Goal: Task Accomplishment & Management: Manage account settings

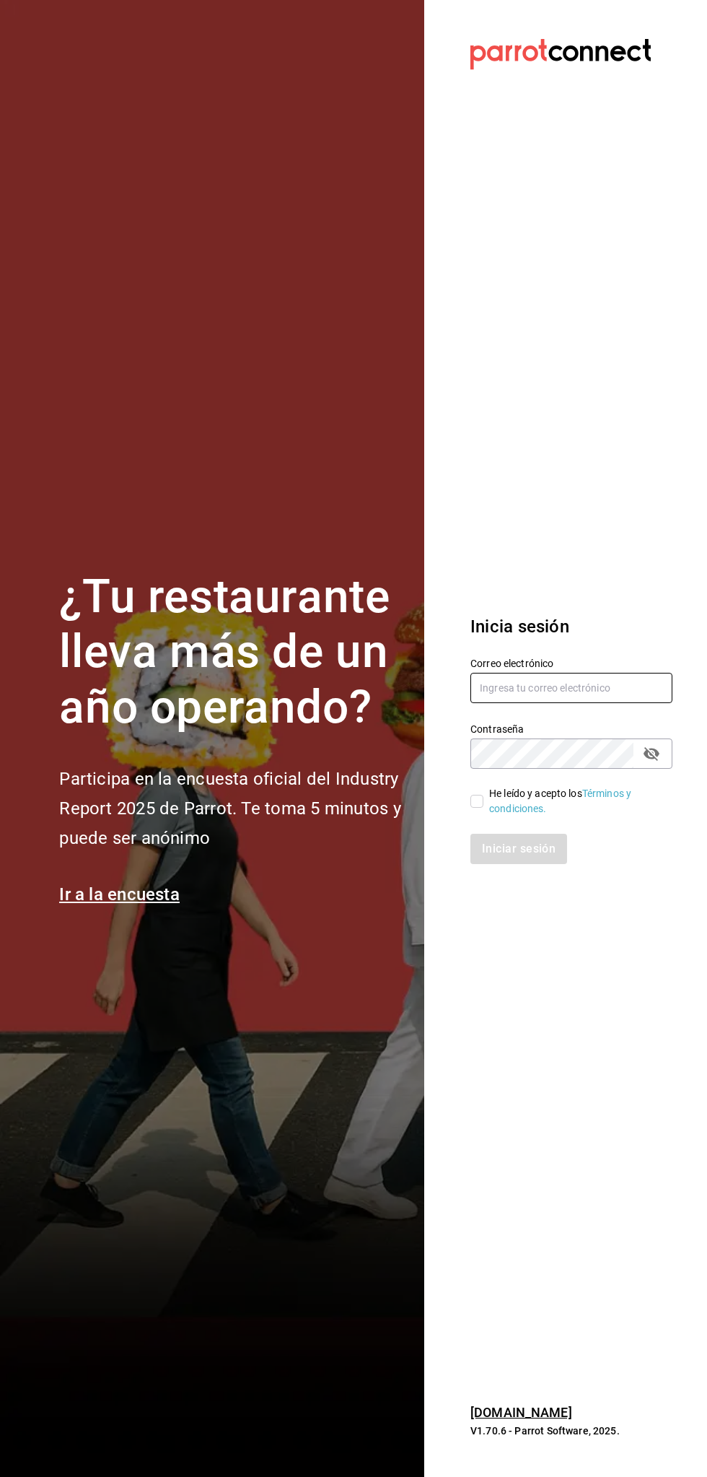
click at [604, 687] on input "text" at bounding box center [572, 688] width 202 height 30
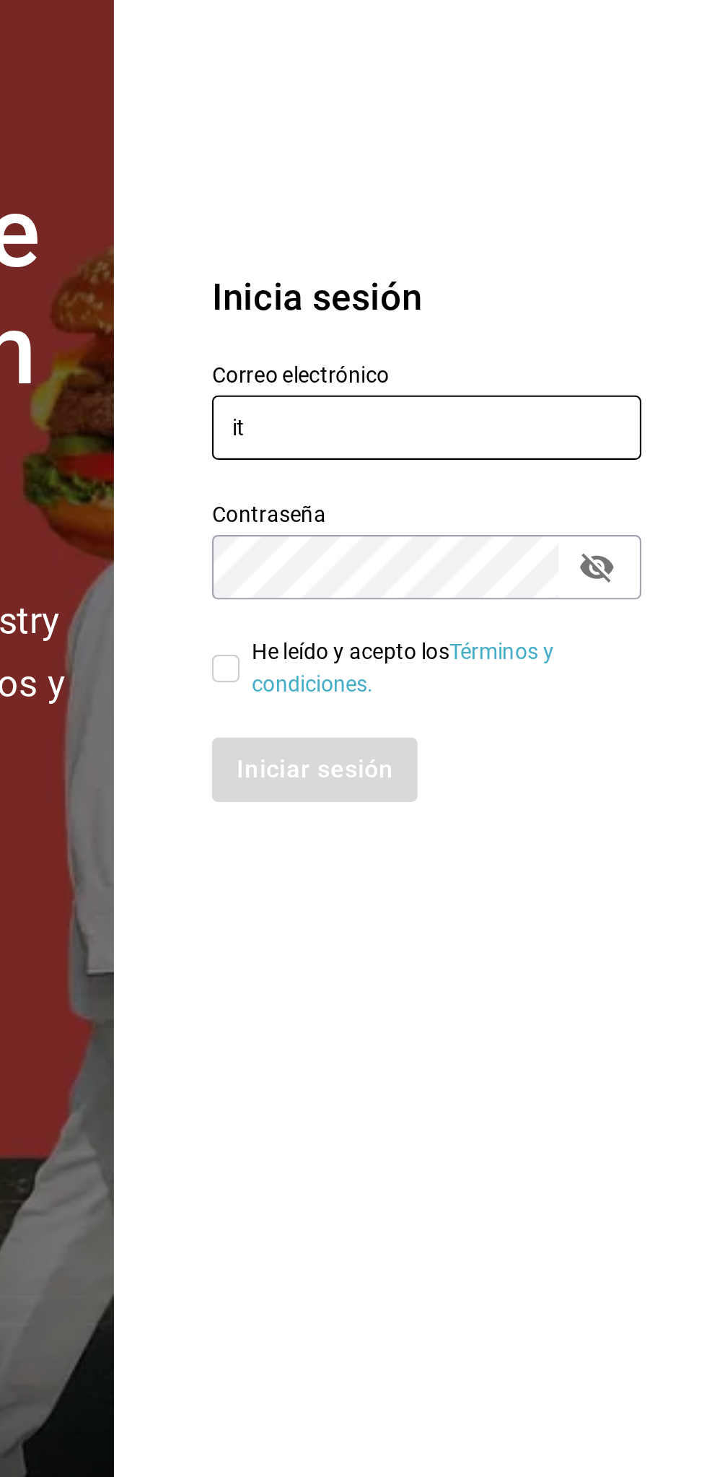
type input "i"
type input "A"
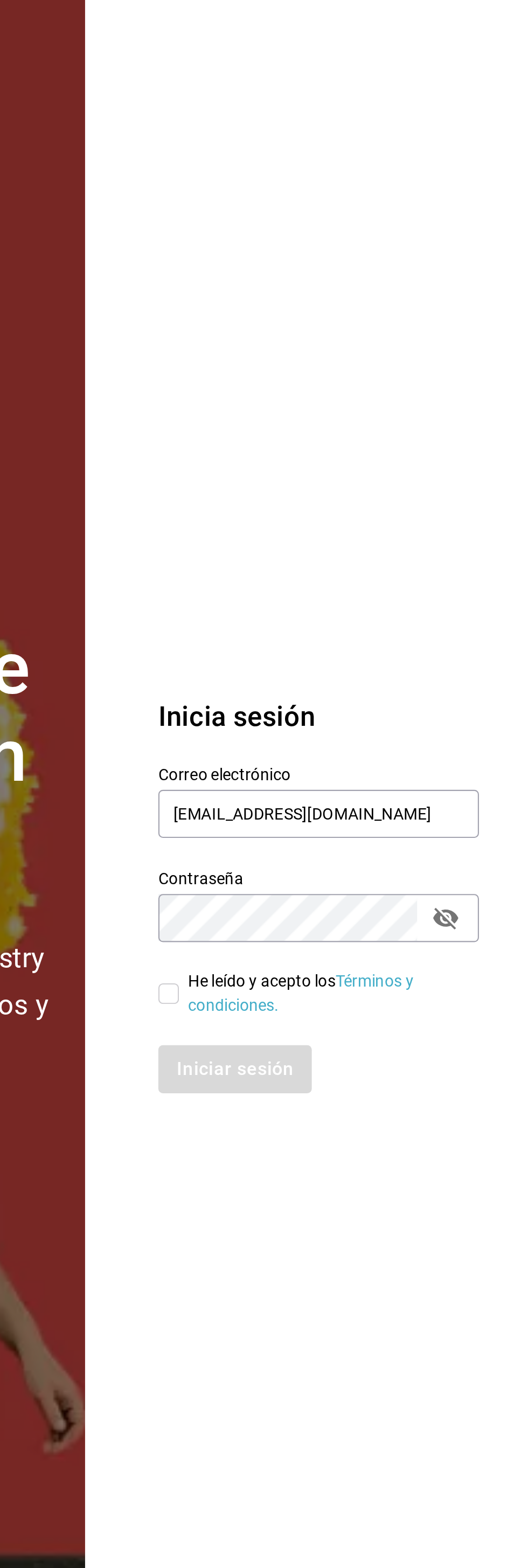
click at [418, 517] on section "Datos incorrectos. Verifica que tu Correo o Contraseña estén bien escritos. Ini…" at bounding box center [422, 784] width 211 height 1568
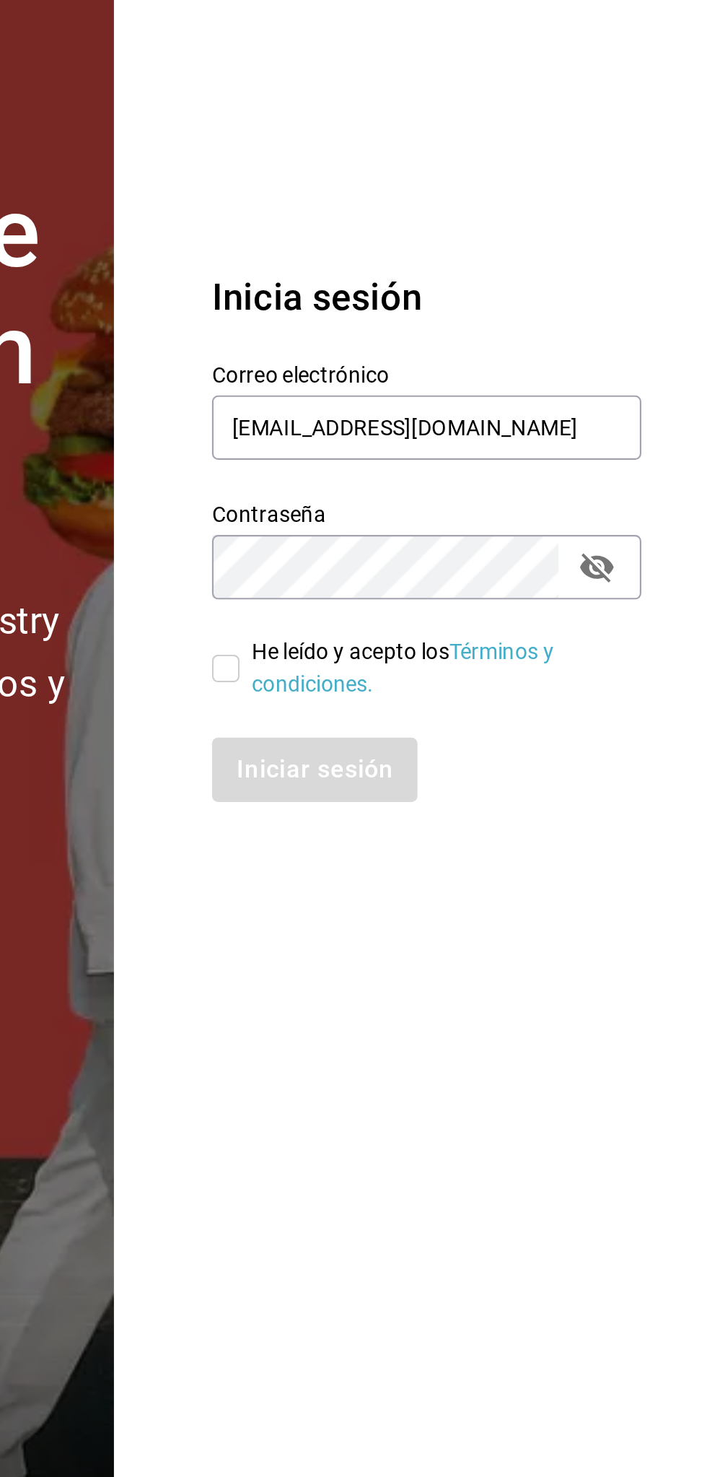
click at [560, 1011] on section "Datos incorrectos. Verifica que tu Correo o Contraseña estén bien escritos. Ini…" at bounding box center [565, 738] width 283 height 1477
click at [564, 688] on input "alextelpalo@gmai.com" at bounding box center [572, 688] width 202 height 30
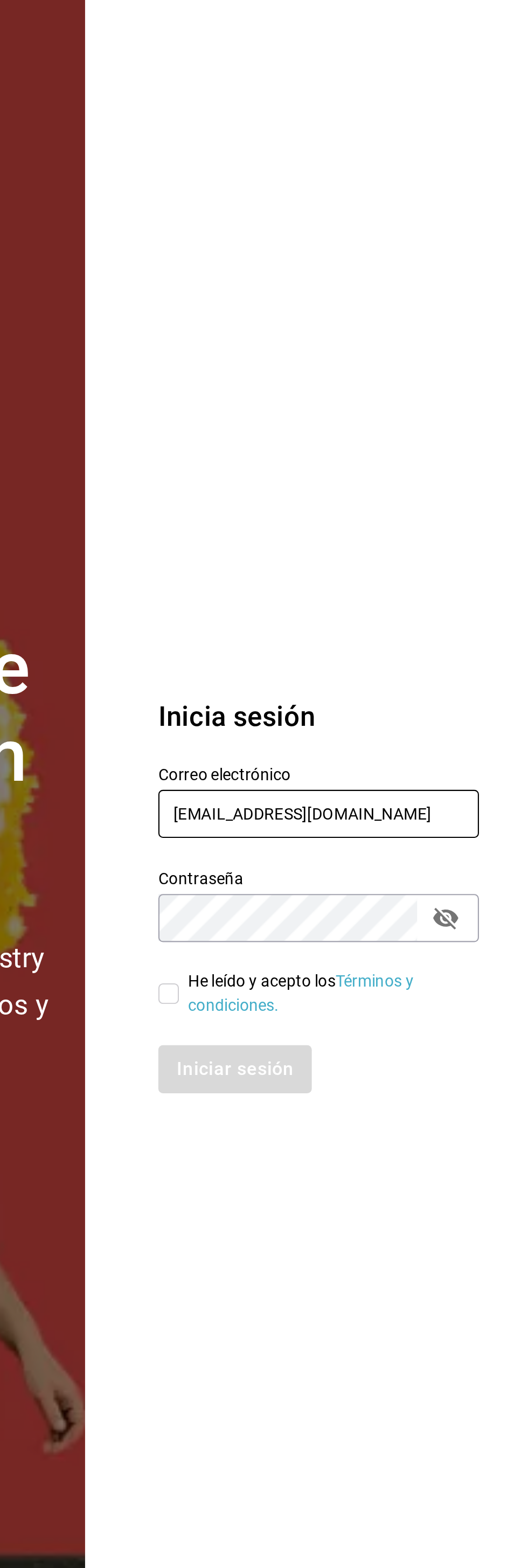
type input "alextelpalo@gmail.com"
click at [453, 562] on section "Datos incorrectos. Verifica que tu Correo o Contraseña estén bien escritos. Ini…" at bounding box center [422, 784] width 211 height 1568
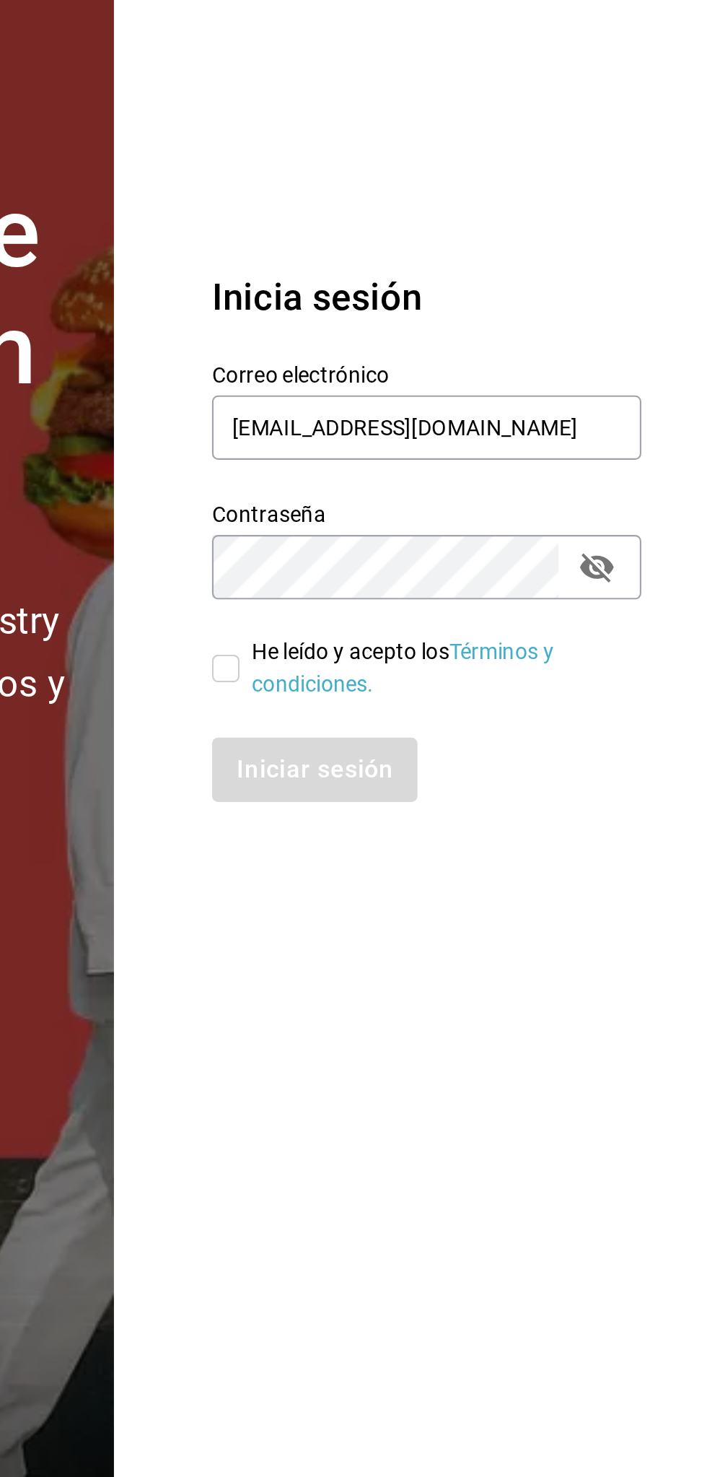
click at [570, 1061] on section "Datos incorrectos. Verifica que tu Correo o Contraseña estén bien escritos. Ini…" at bounding box center [565, 738] width 283 height 1477
click at [584, 733] on label "Contraseña" at bounding box center [572, 728] width 202 height 10
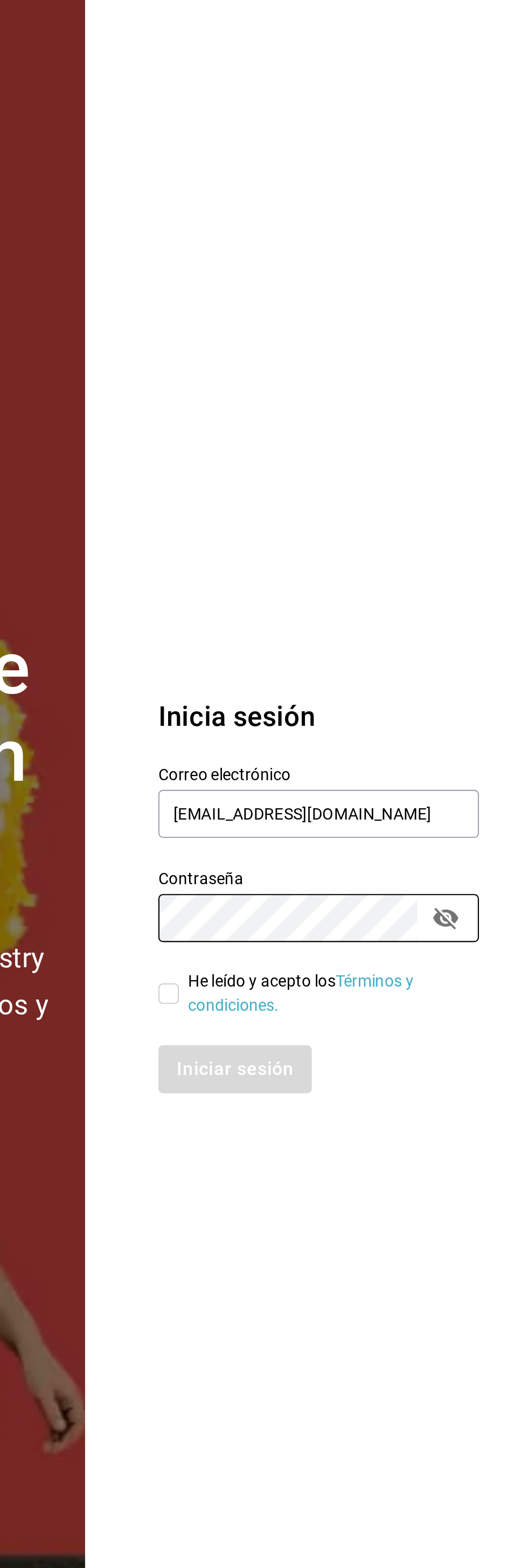
click at [355, 594] on section "Datos incorrectos. Verifica que tu Correo o Contraseña estén bien escritos. Ini…" at bounding box center [422, 784] width 211 height 1568
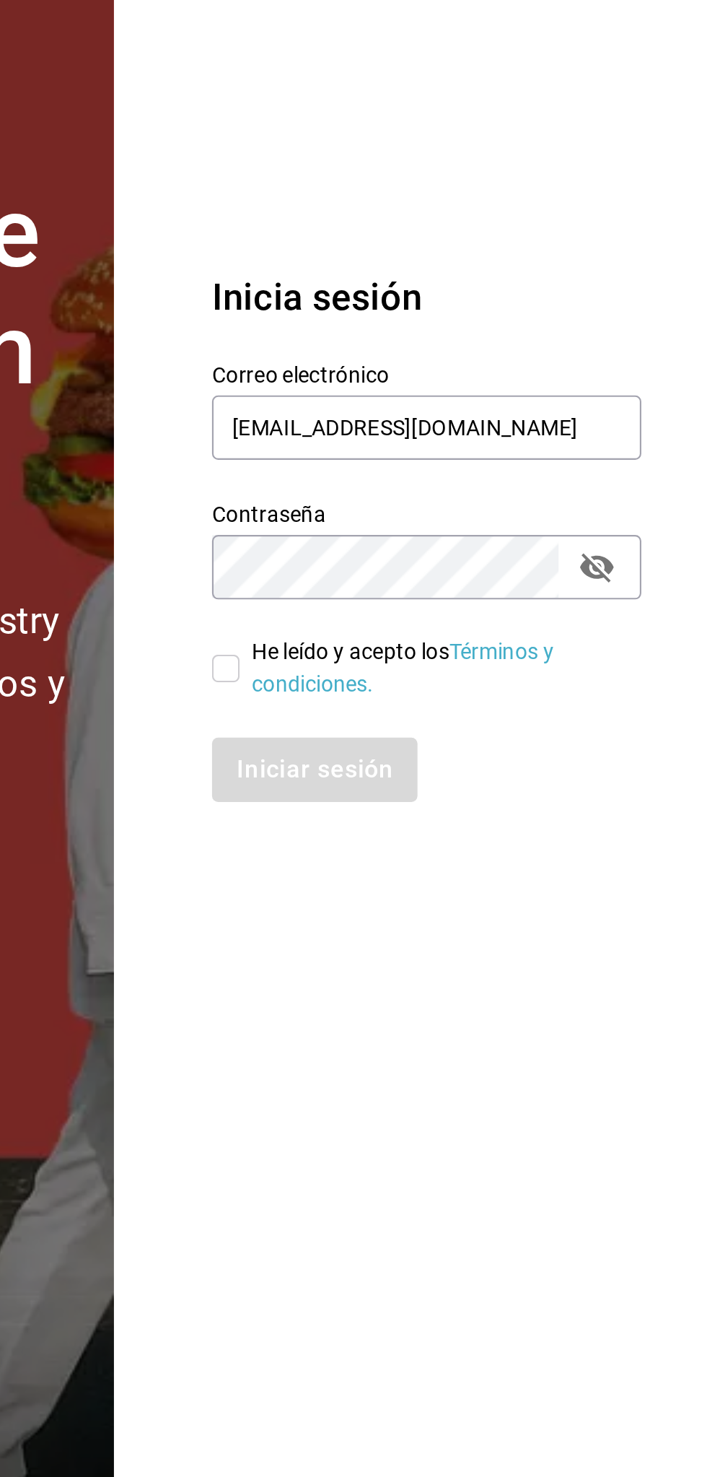
click at [475, 1107] on section "Datos incorrectos. Verifica que tu Correo o Contraseña estén bien escritos. Ini…" at bounding box center [565, 738] width 283 height 1477
click at [476, 803] on input "He leído y acepto los Términos y condiciones." at bounding box center [477, 801] width 13 height 13
checkbox input "true"
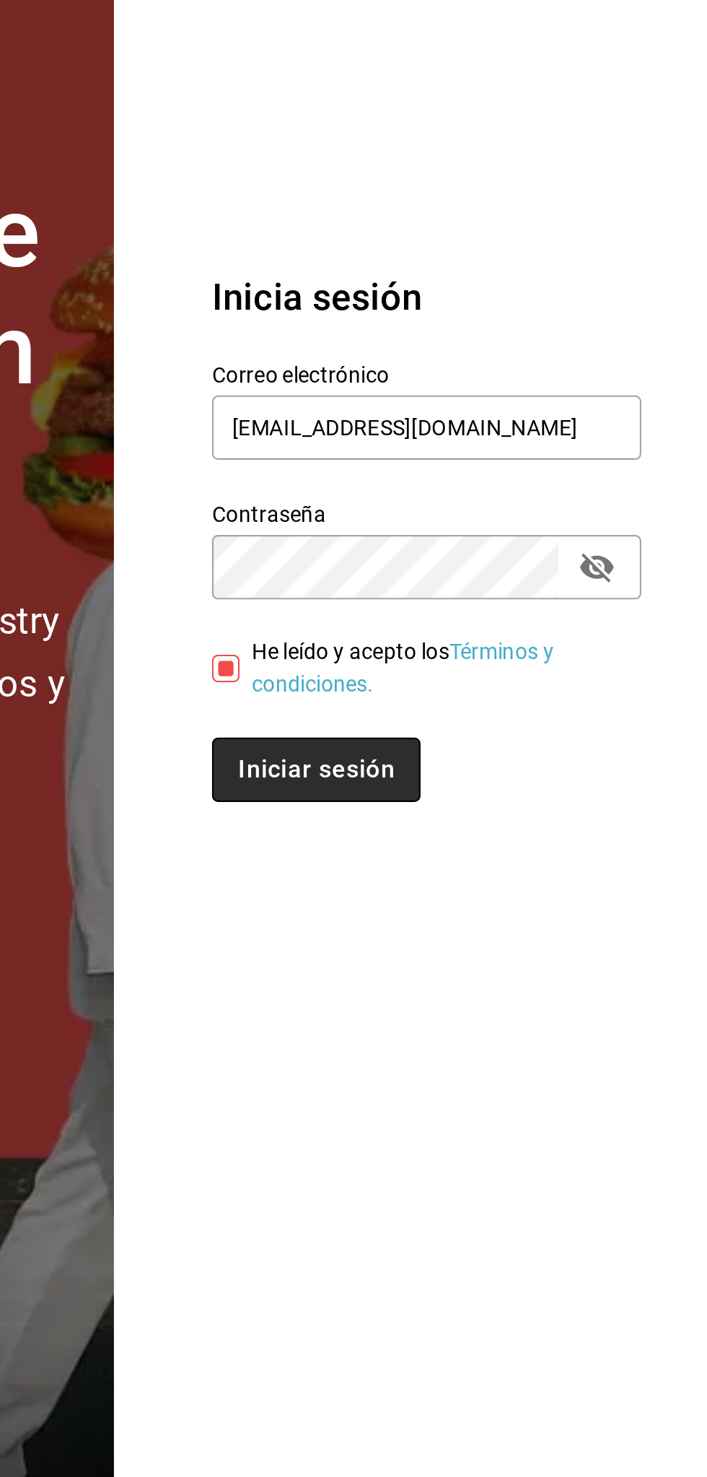
click at [537, 850] on button "Iniciar sesión" at bounding box center [520, 849] width 98 height 30
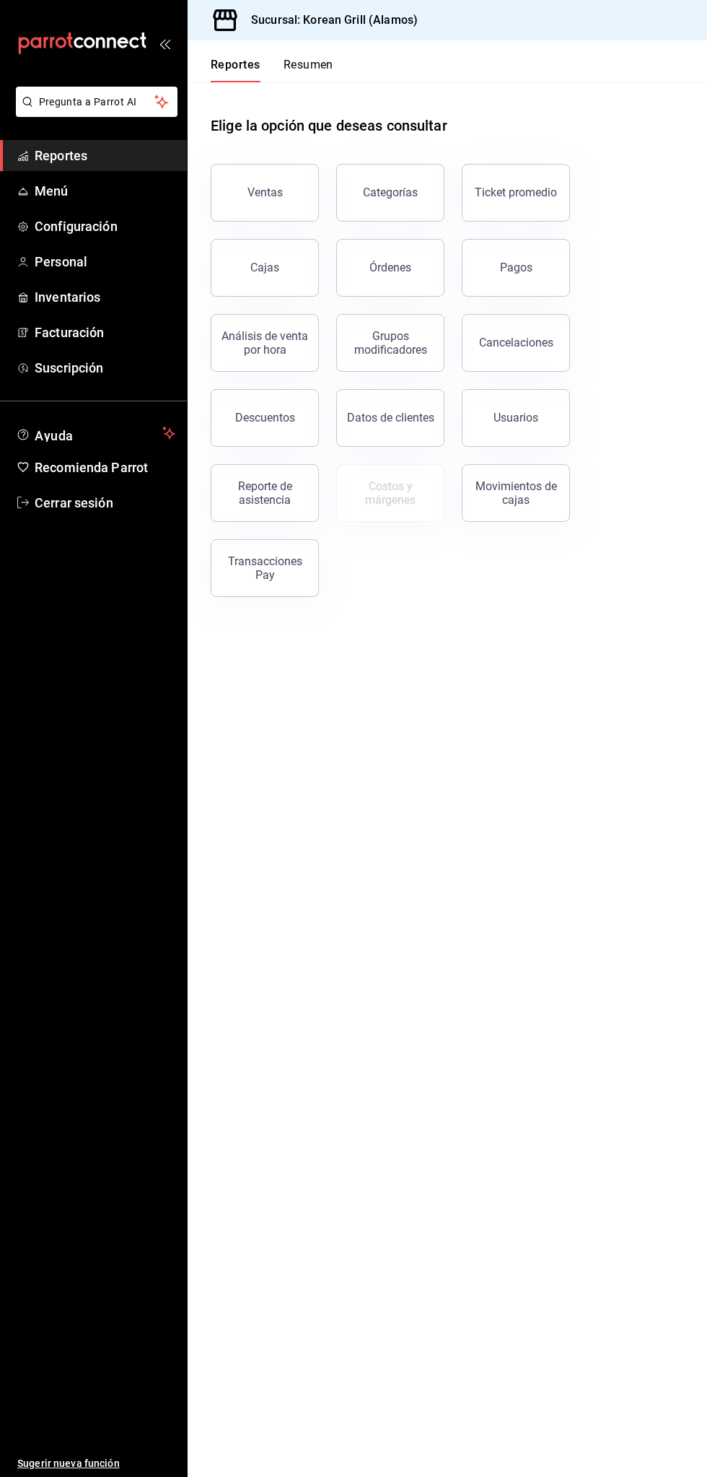
click at [379, 239] on div "Órdenes" at bounding box center [382, 259] width 126 height 75
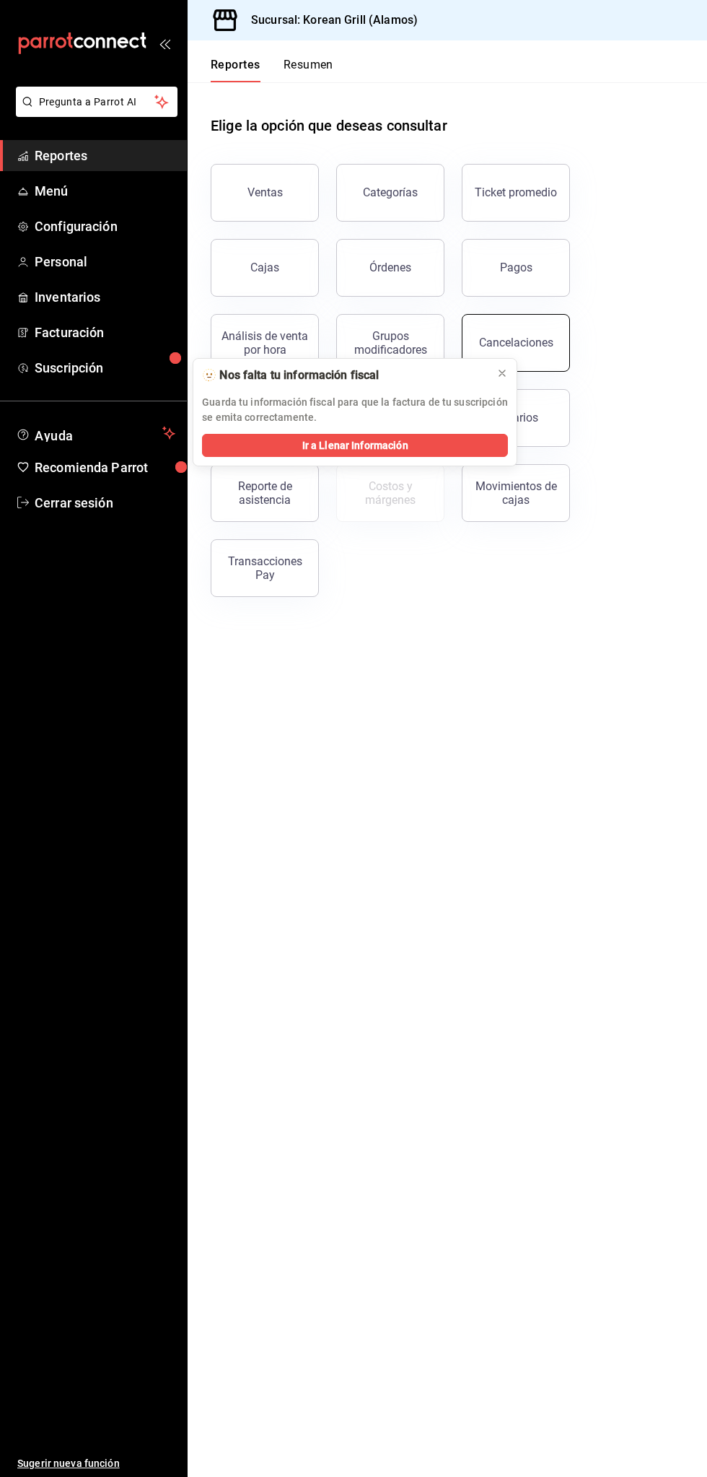
click at [505, 354] on button "Cancelaciones" at bounding box center [516, 343] width 108 height 58
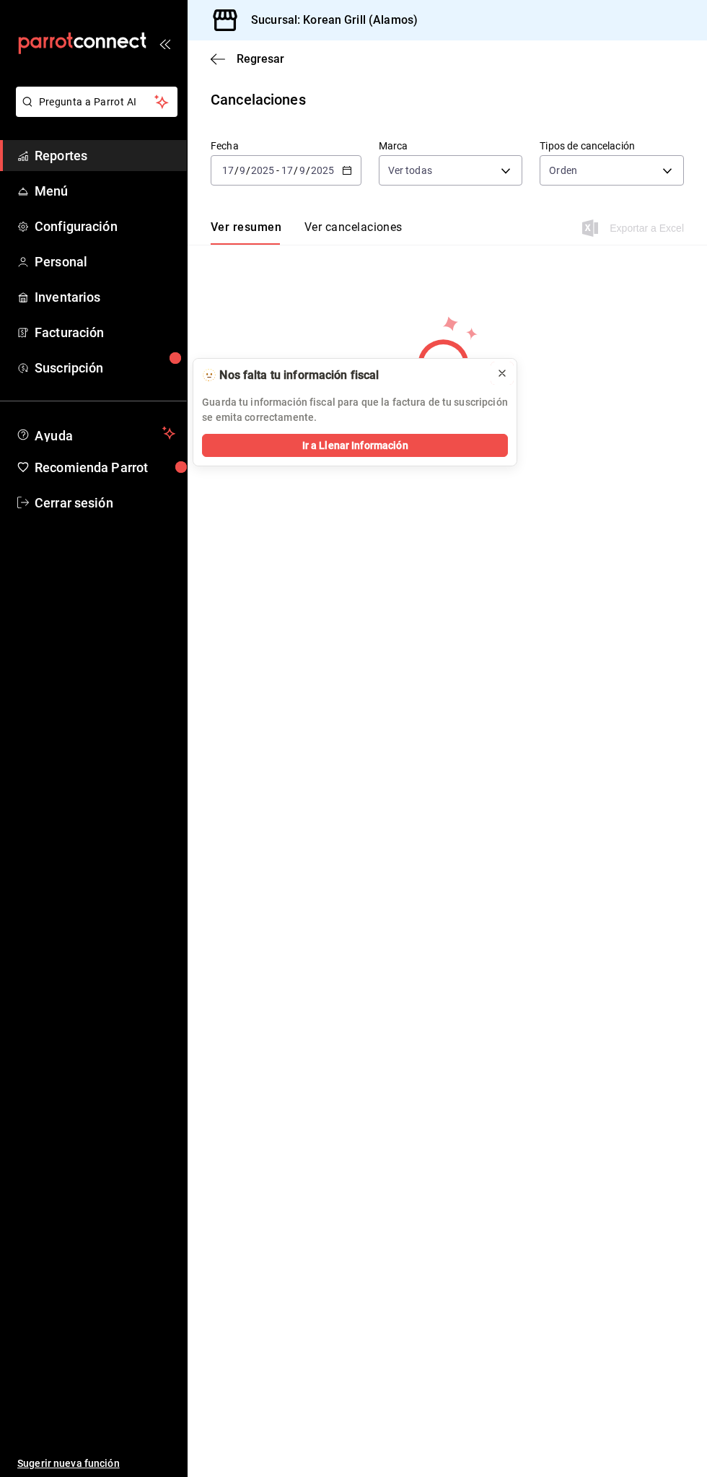
click at [497, 368] on icon at bounding box center [503, 373] width 12 height 12
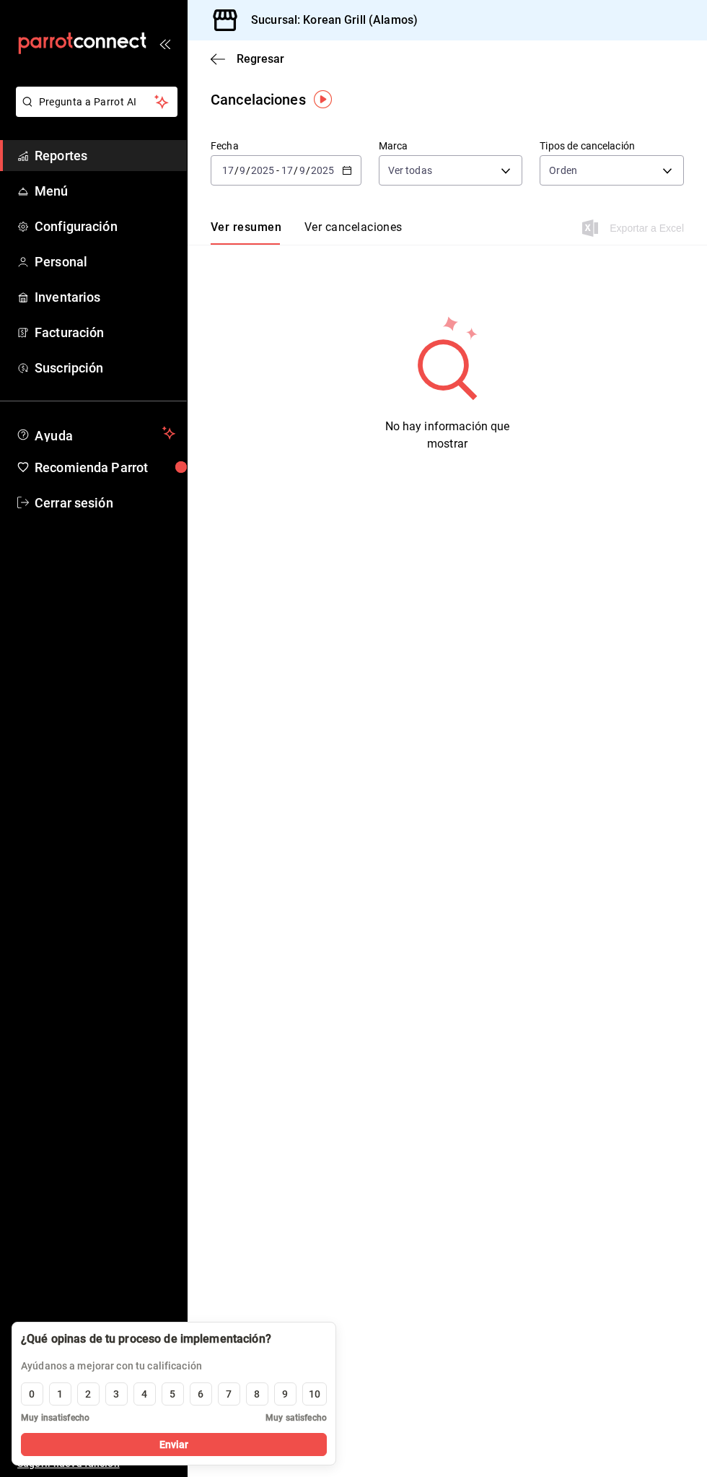
click at [123, 157] on span "Reportes" at bounding box center [105, 155] width 141 height 19
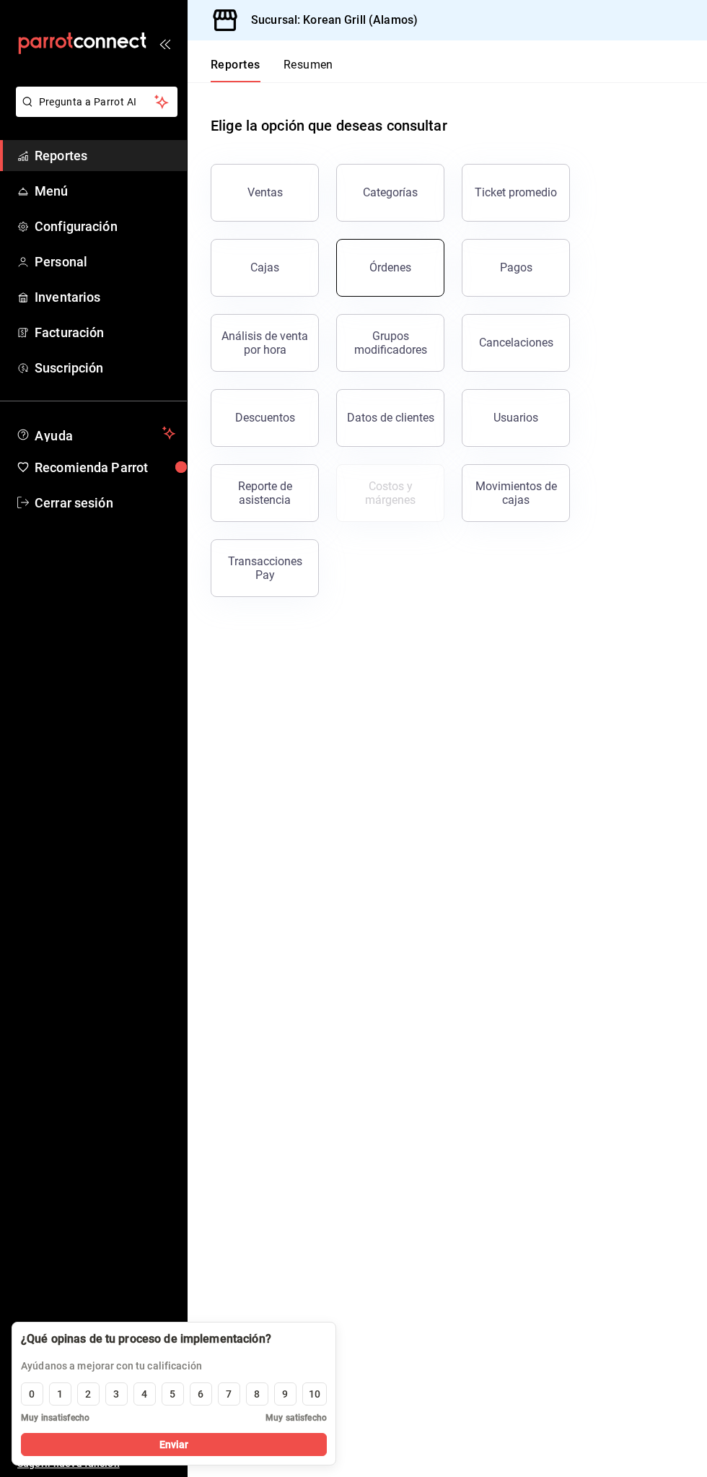
click at [396, 261] on div "Órdenes" at bounding box center [391, 268] width 42 height 14
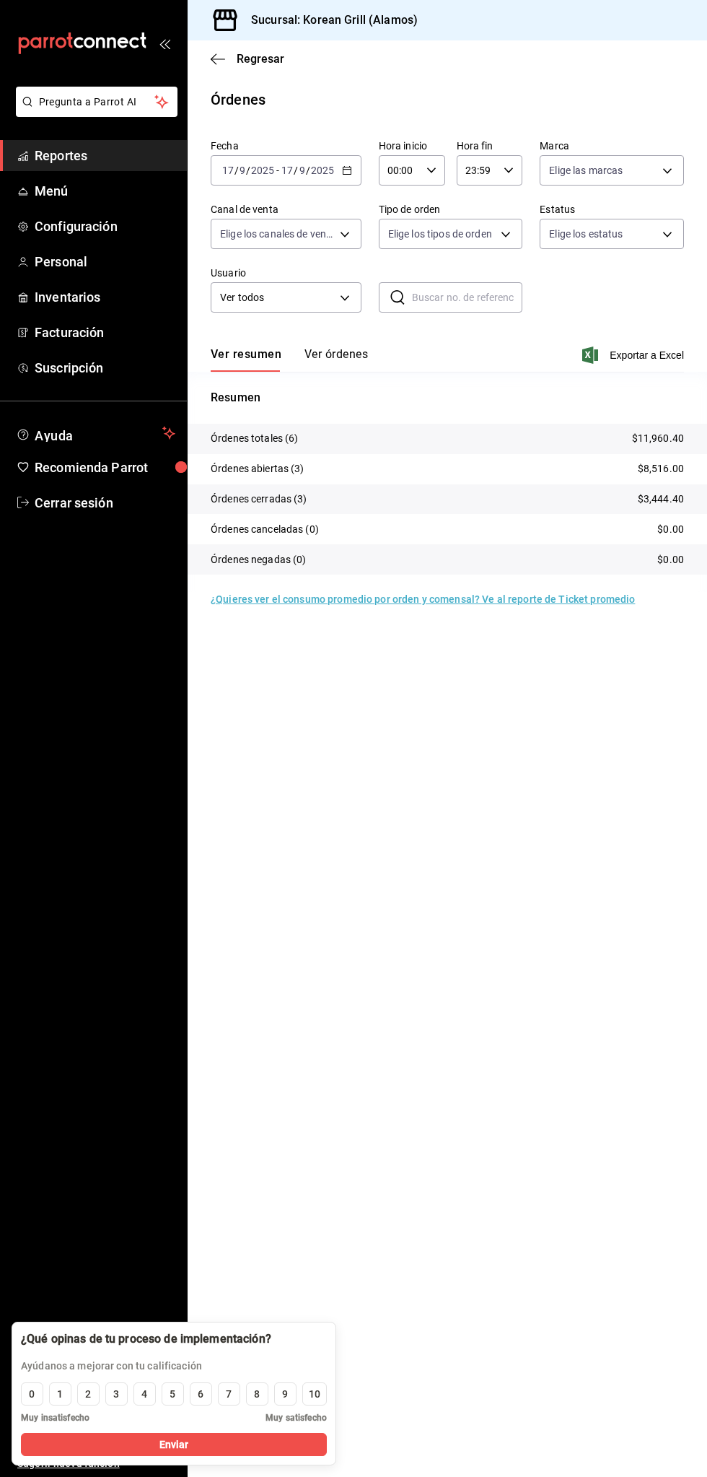
click at [344, 368] on button "Ver órdenes" at bounding box center [337, 359] width 64 height 25
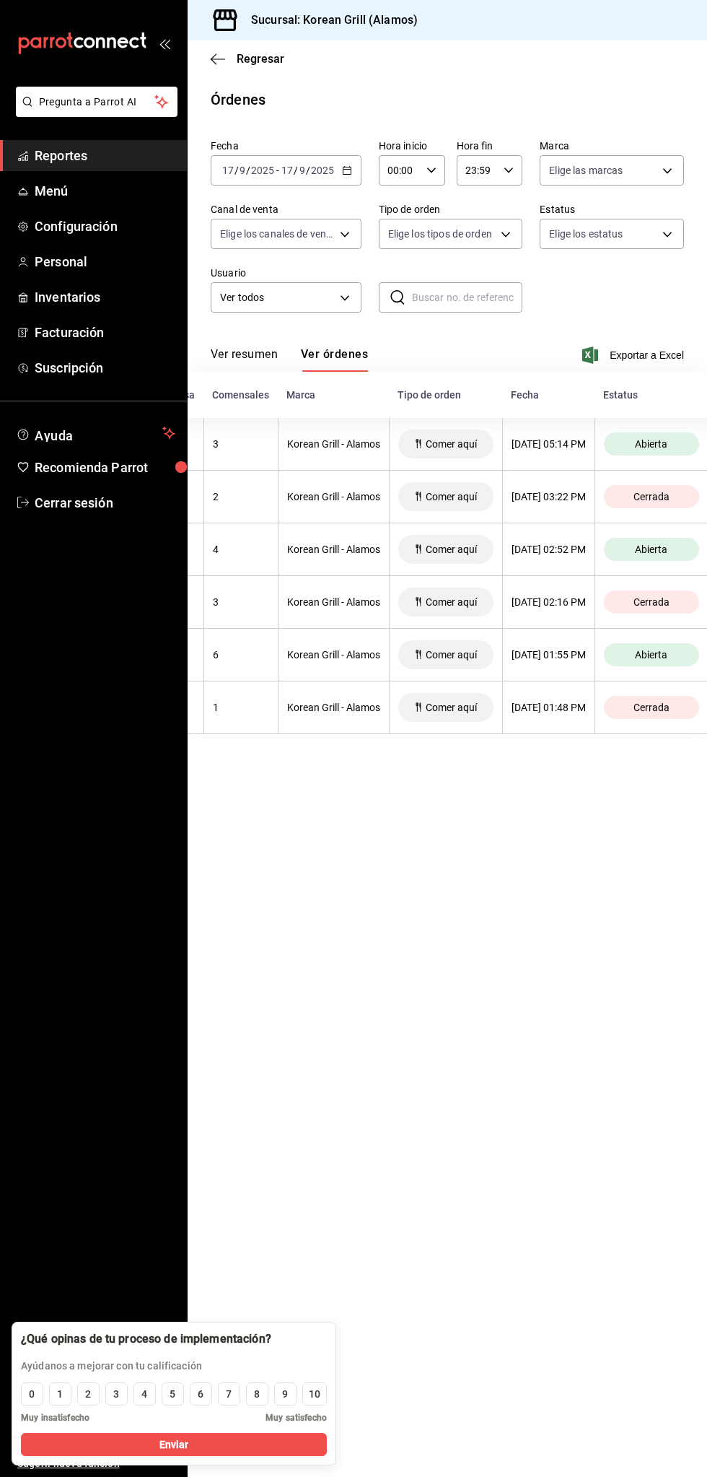
scroll to position [0, 335]
click at [268, 26] on h3 "Sucursal: Korean Grill (Alamos)" at bounding box center [329, 20] width 178 height 17
click at [222, 54] on icon "button" at bounding box center [218, 59] width 14 height 13
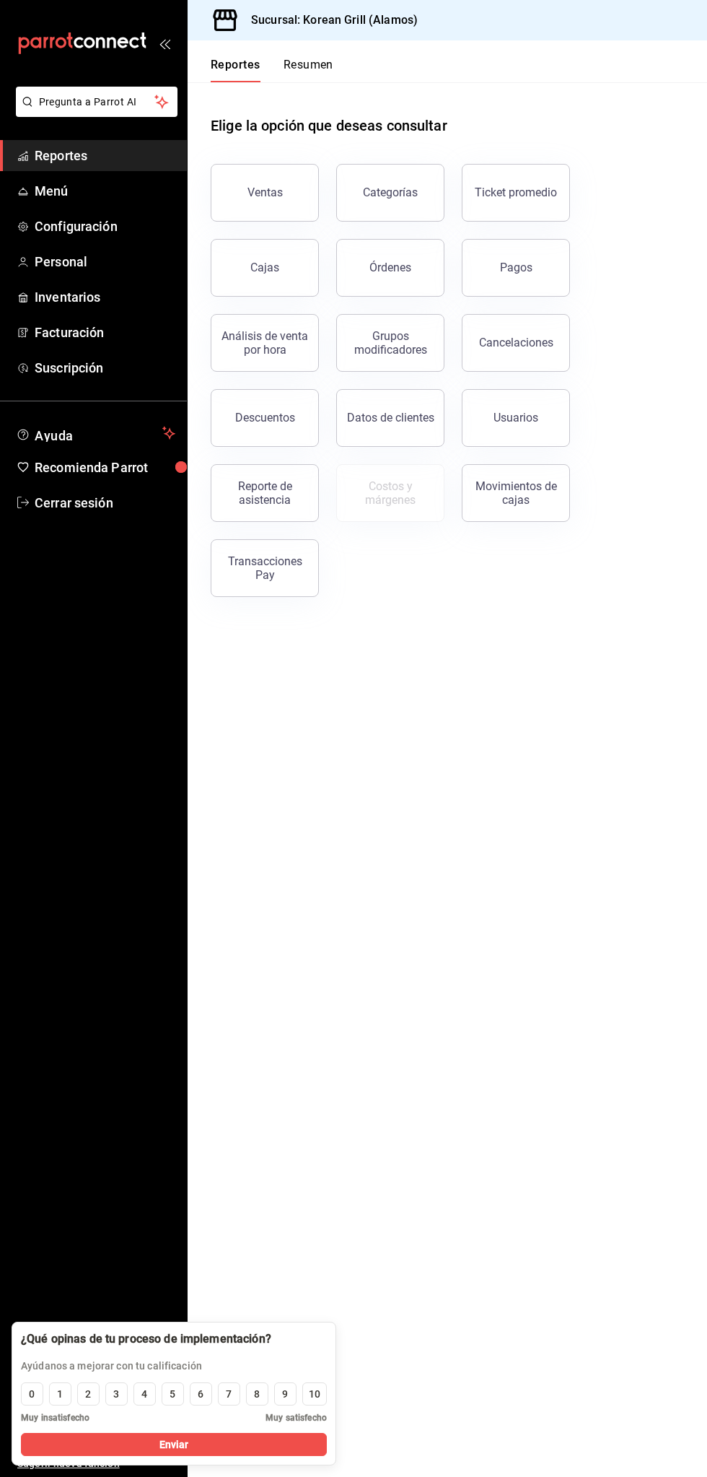
click at [138, 157] on span "Reportes" at bounding box center [105, 155] width 141 height 19
click at [122, 256] on span "Personal" at bounding box center [105, 261] width 141 height 19
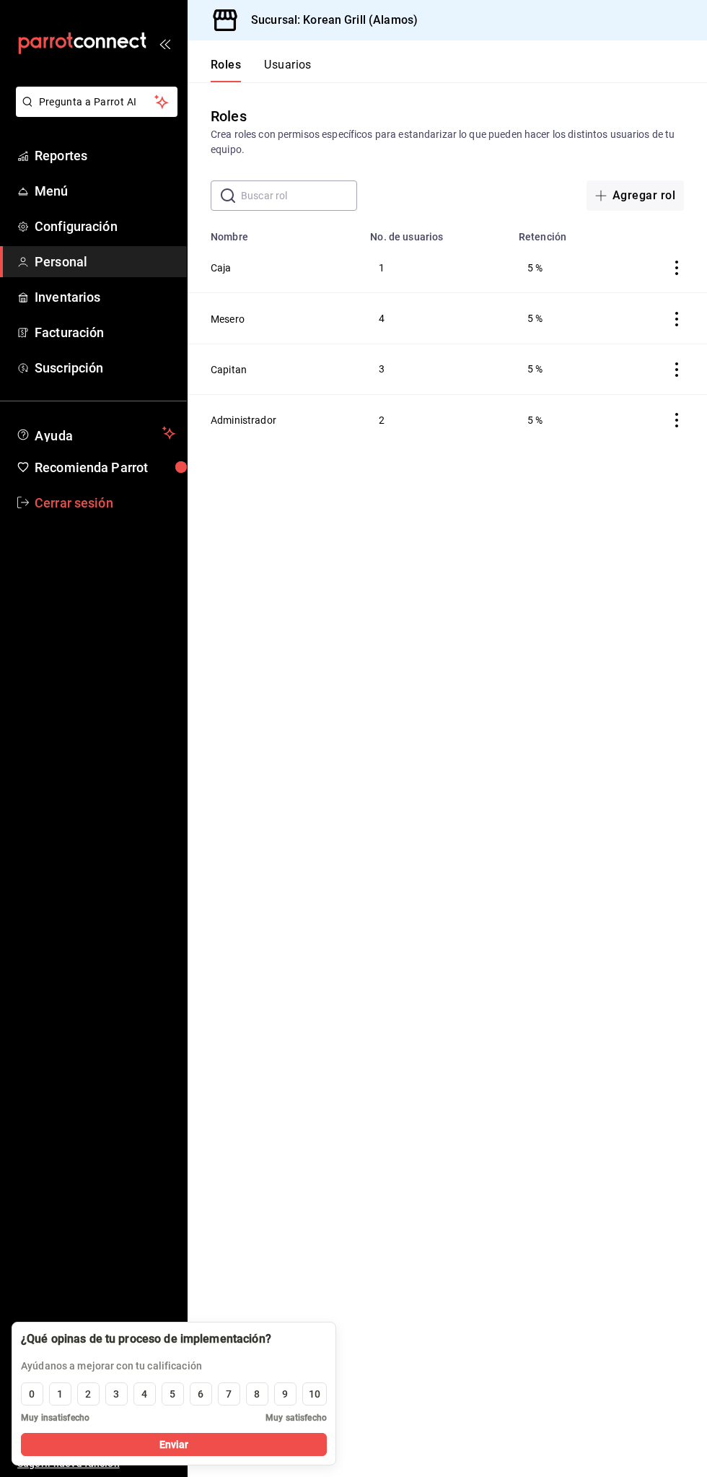
click at [123, 504] on span "Cerrar sesión" at bounding box center [105, 502] width 141 height 19
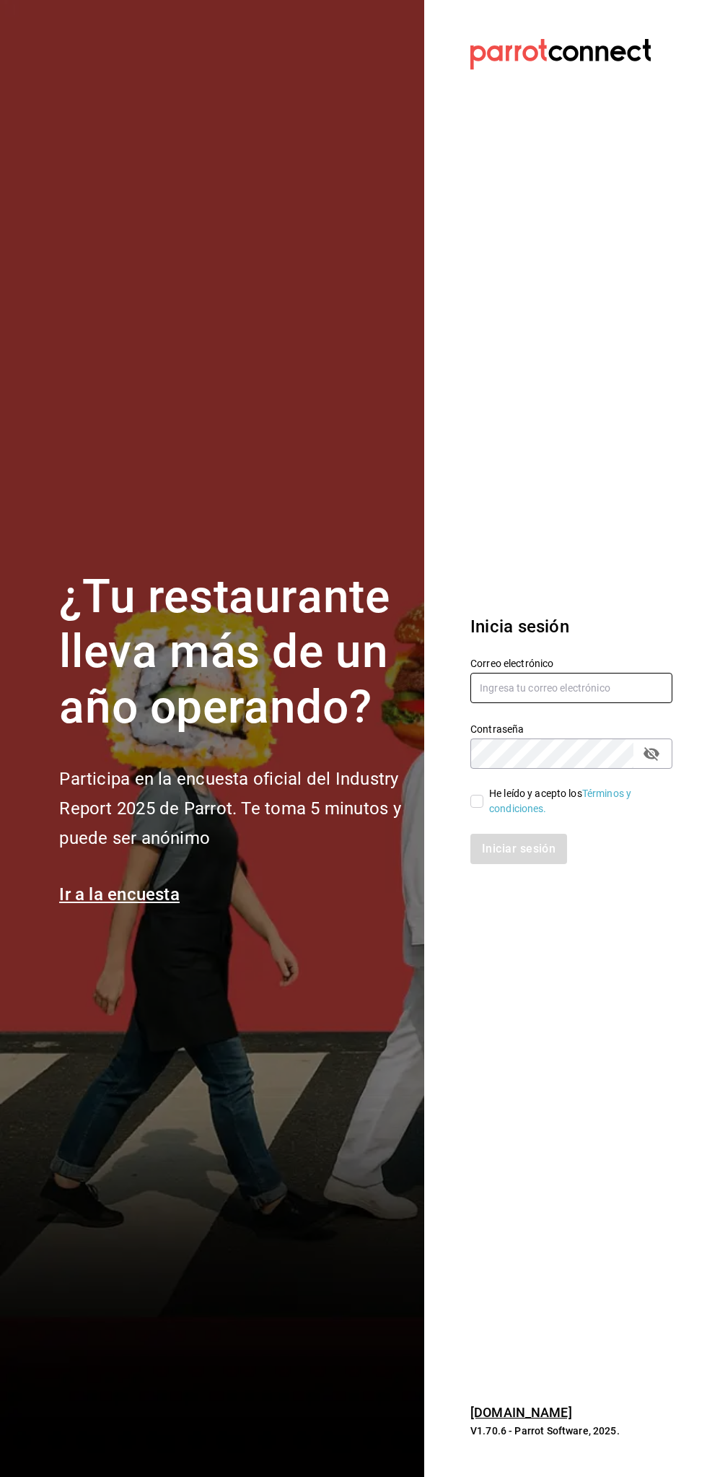
click at [583, 692] on input "text" at bounding box center [572, 688] width 202 height 30
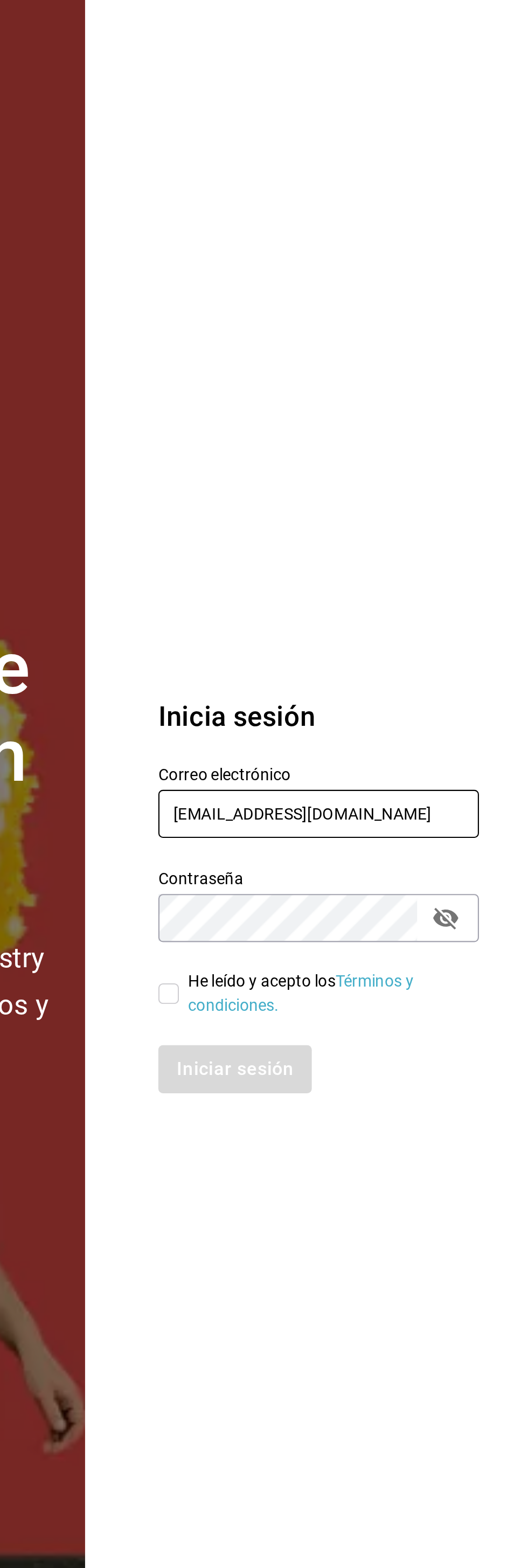
type input "alextelpalo+1@gmail.com"
click at [428, 564] on section "Datos incorrectos. Verifica que tu Correo o Contraseña estén bien escritos. Ini…" at bounding box center [422, 784] width 211 height 1568
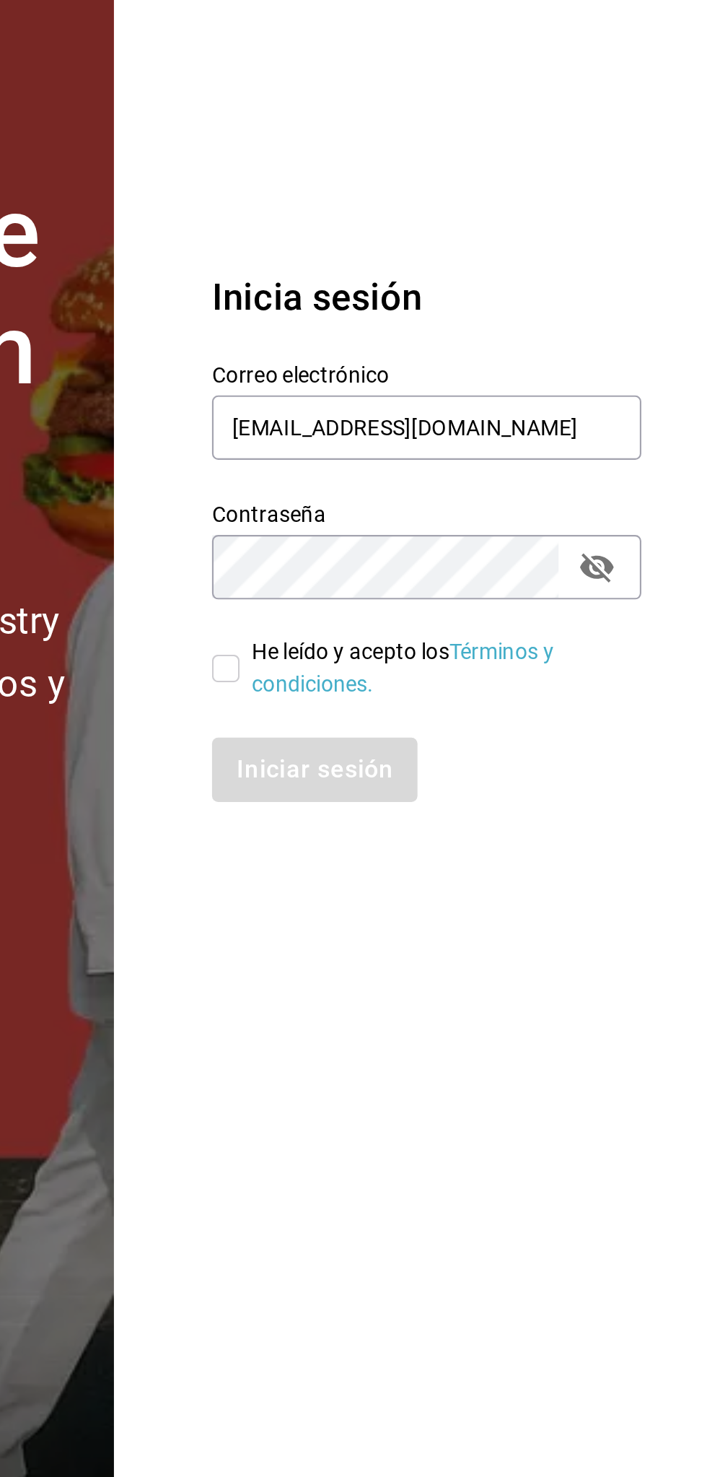
click at [573, 1070] on section "Datos incorrectos. Verifica que tu Correo o Contraseña estén bien escritos. Ini…" at bounding box center [565, 738] width 283 height 1477
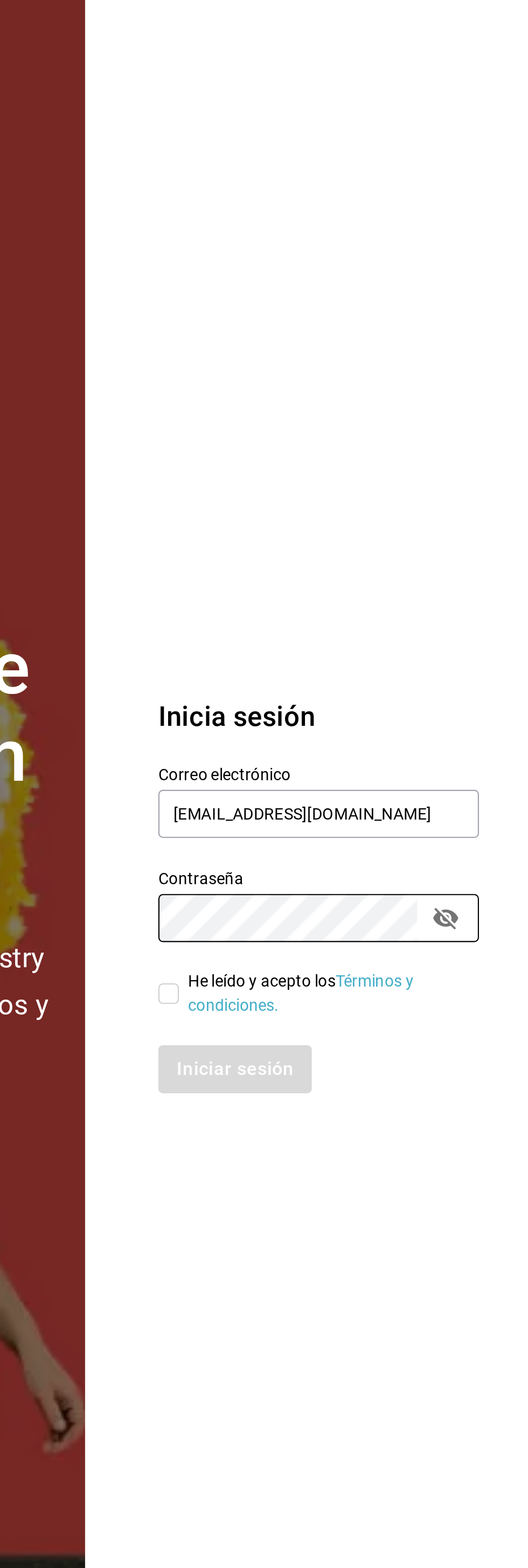
click at [354, 596] on section "Datos incorrectos. Verifica que tu Correo o Contraseña estén bien escritos. Ini…" at bounding box center [422, 784] width 211 height 1568
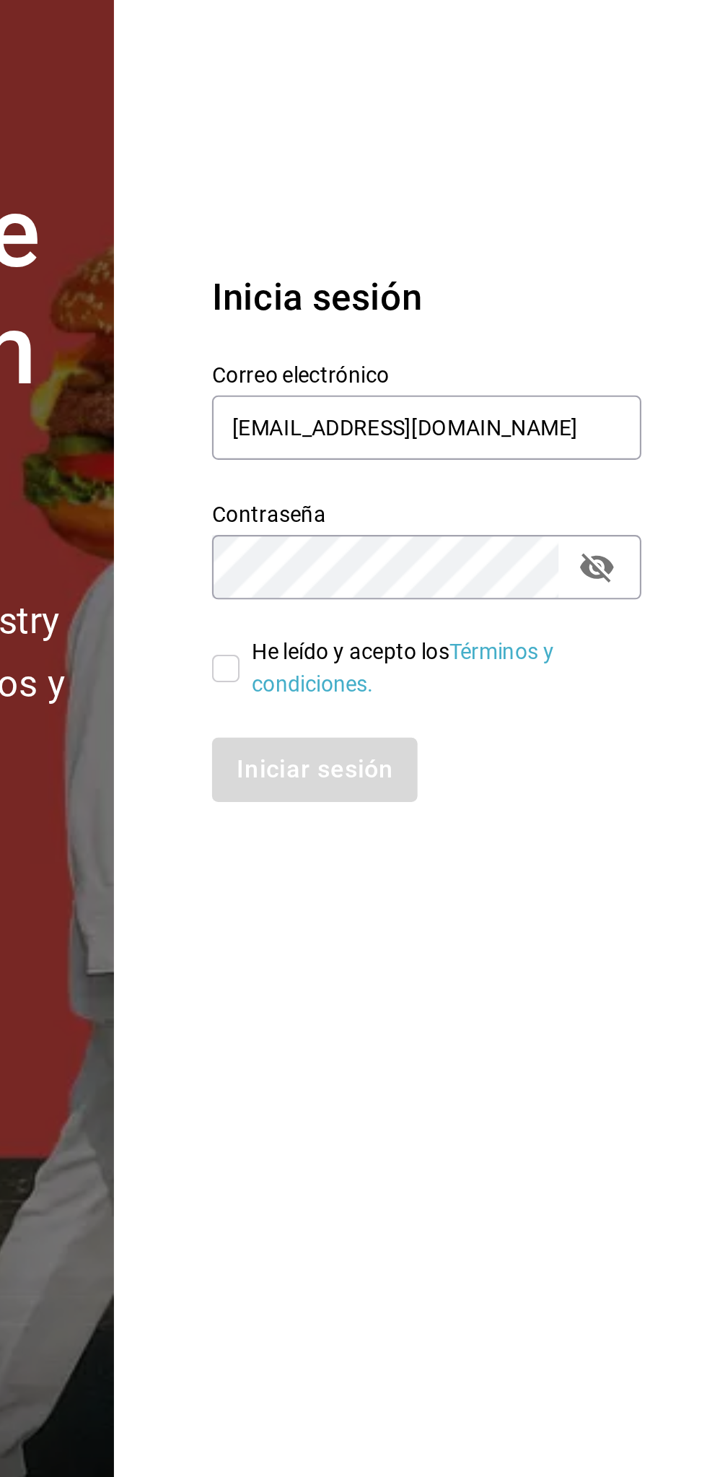
click at [479, 1119] on section "Datos incorrectos. Verifica que tu Correo o Contraseña estén bien escritos. Ini…" at bounding box center [565, 738] width 283 height 1477
click at [472, 804] on input "He leído y acepto los Términos y condiciones." at bounding box center [477, 801] width 13 height 13
checkbox input "true"
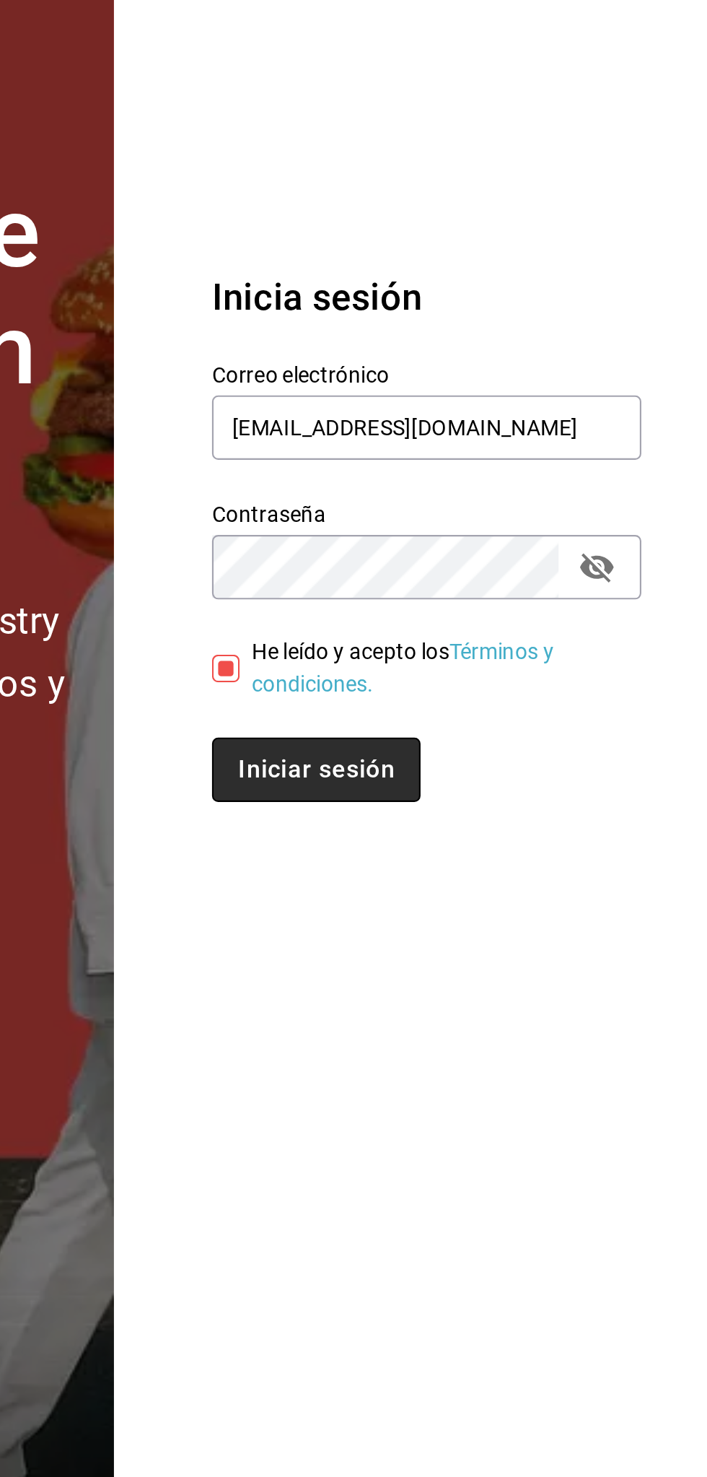
click at [523, 855] on button "Iniciar sesión" at bounding box center [520, 849] width 98 height 30
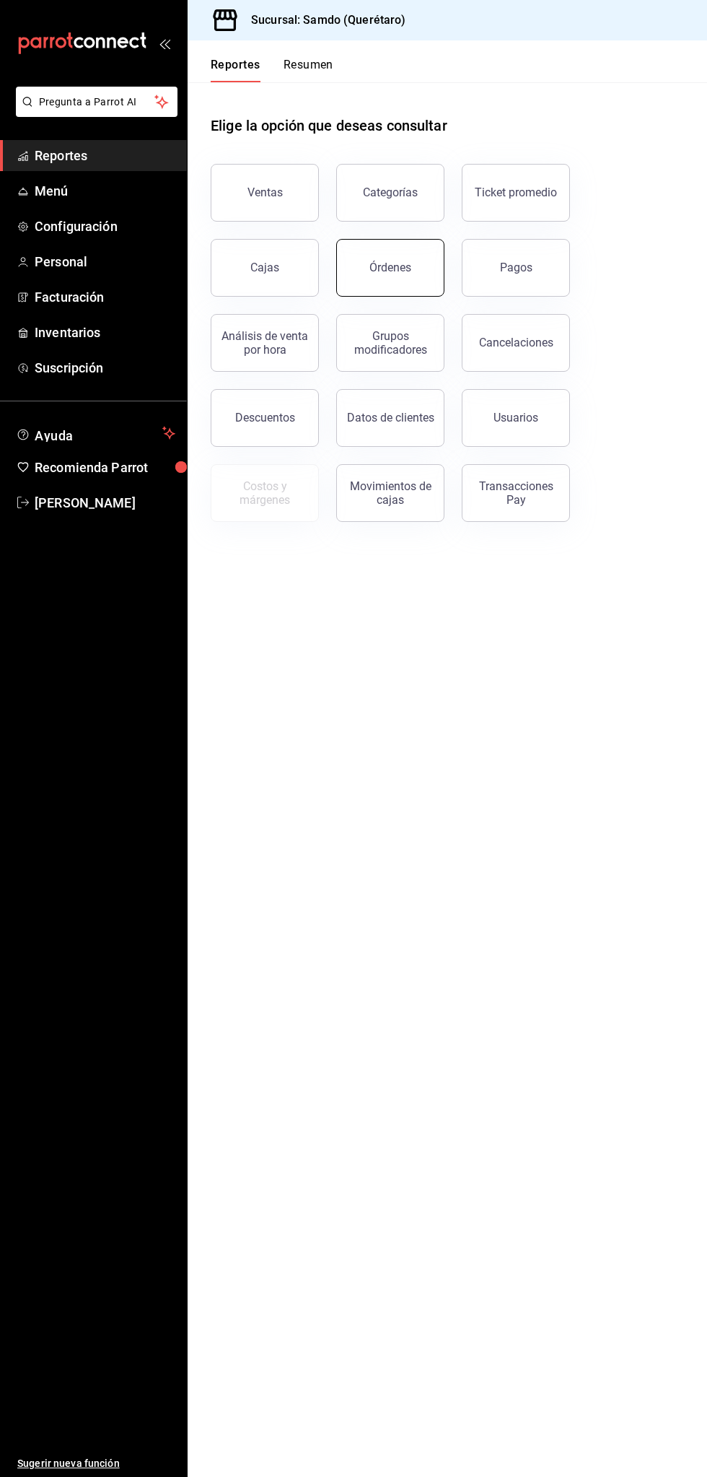
click at [391, 287] on button "Órdenes" at bounding box center [390, 268] width 108 height 58
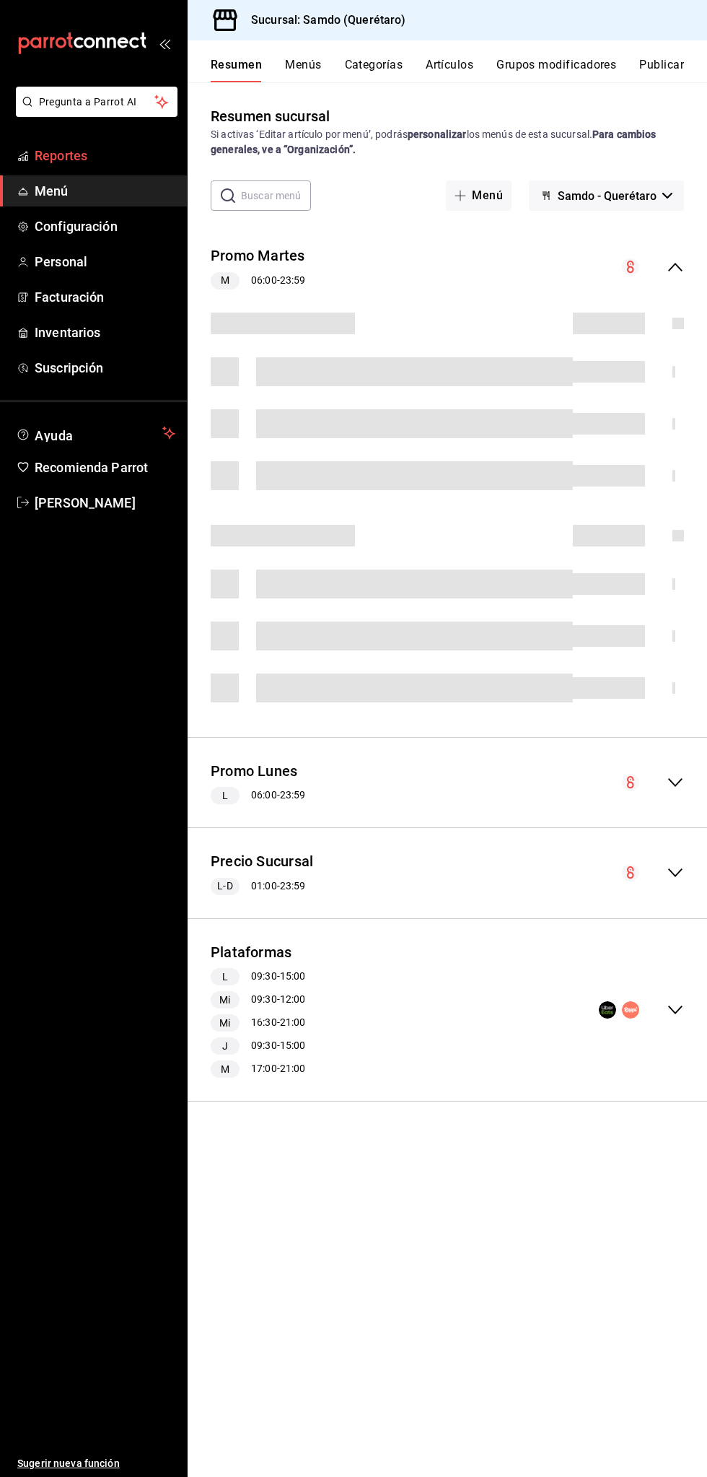
click at [94, 153] on span "Reportes" at bounding box center [105, 155] width 141 height 19
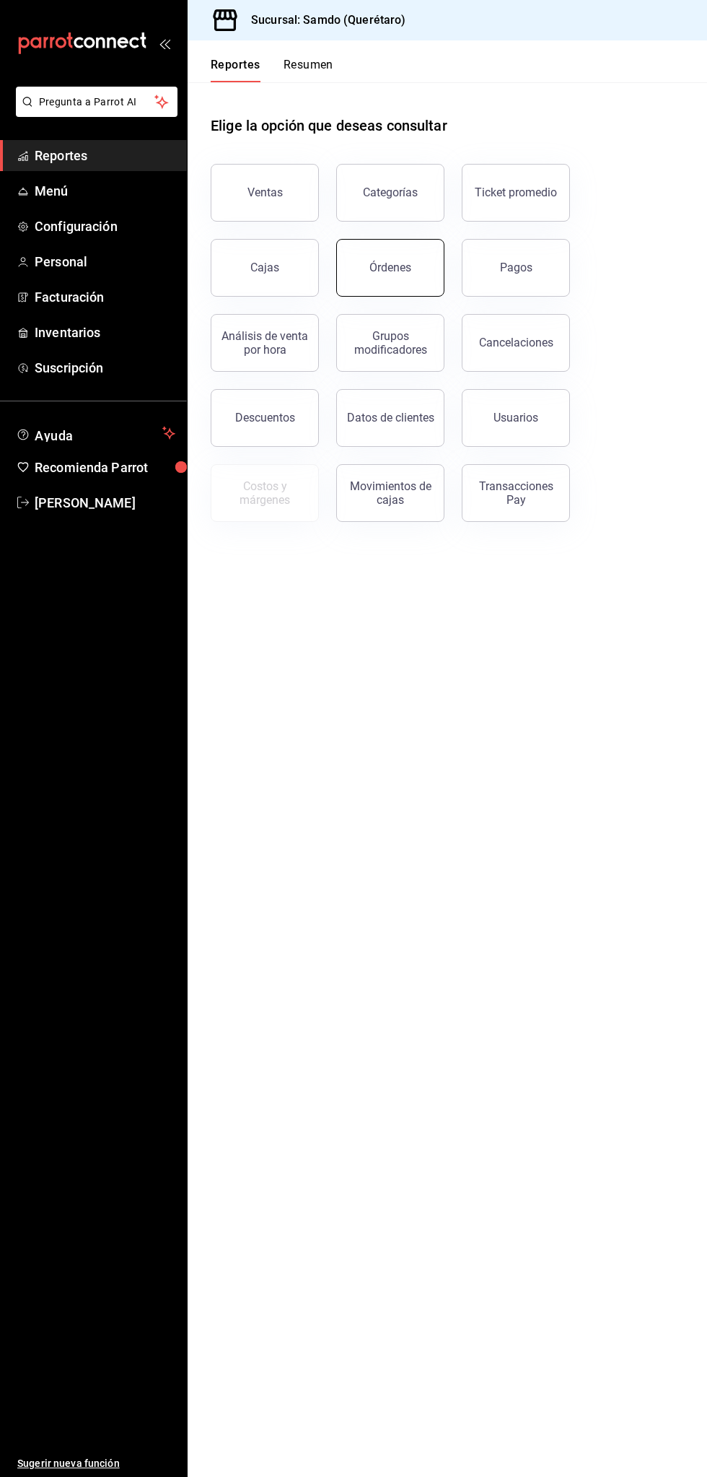
click at [384, 266] on div "Órdenes" at bounding box center [391, 268] width 42 height 14
